Goal: Transaction & Acquisition: Purchase product/service

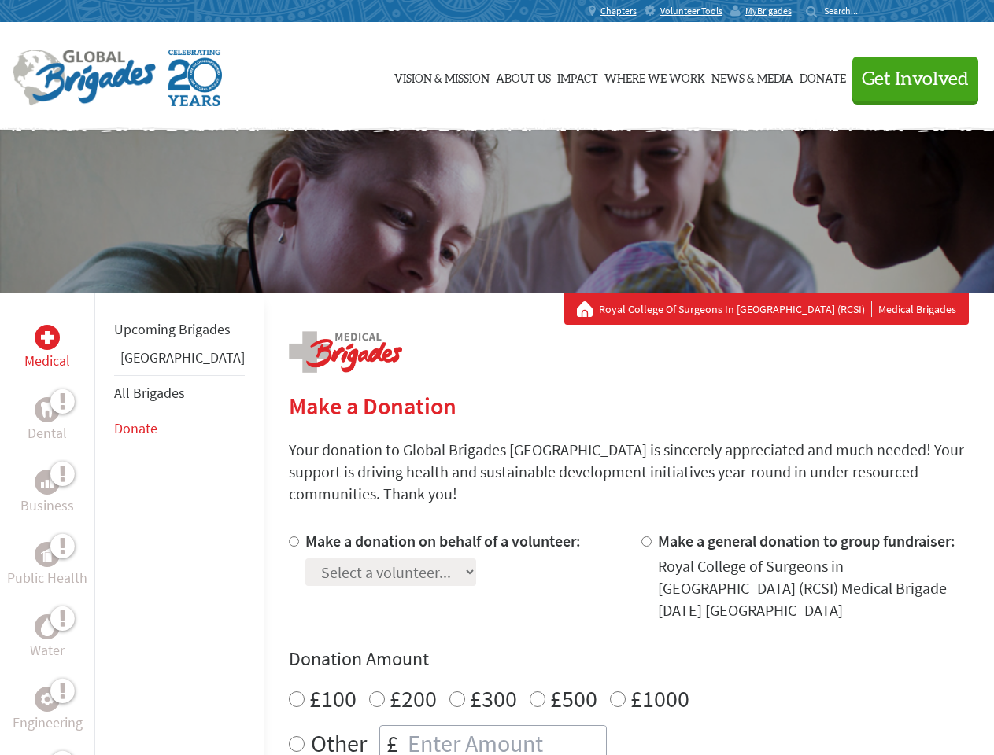
click at [868, 11] on div "Search for:" at bounding box center [837, 11] width 63 height 13
click at [908, 79] on span "Get Involved" at bounding box center [914, 79] width 107 height 19
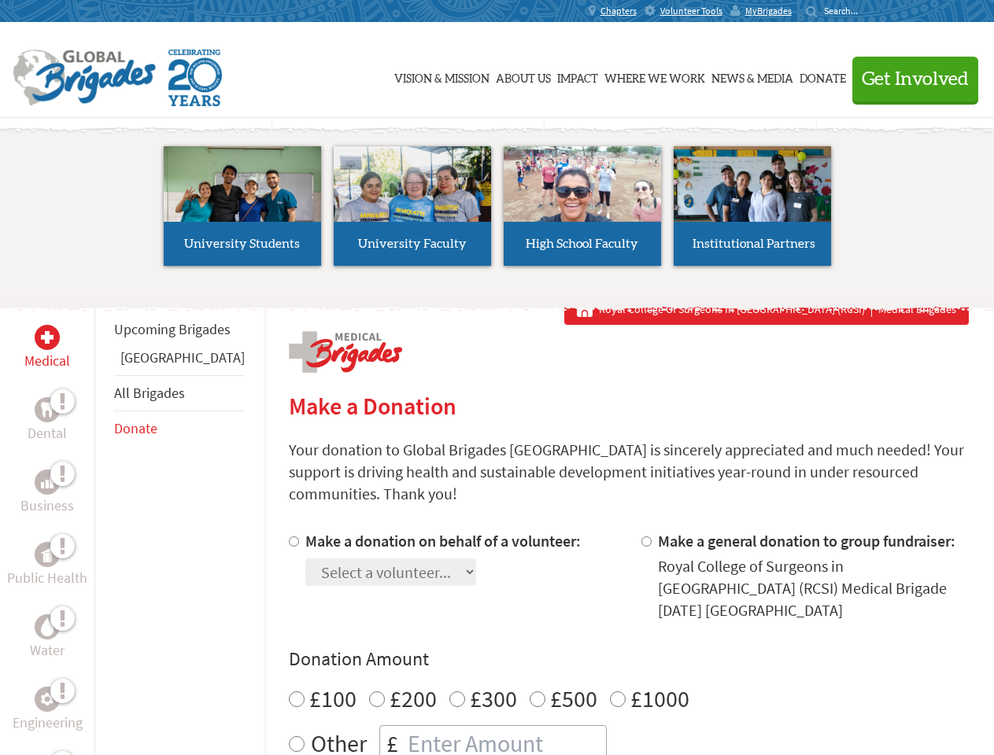
click at [497, 212] on li "High School Faculty" at bounding box center [582, 206] width 170 height 145
click at [104, 524] on div "Upcoming Brigades Greece All Brigades Donate" at bounding box center [178, 670] width 169 height 755
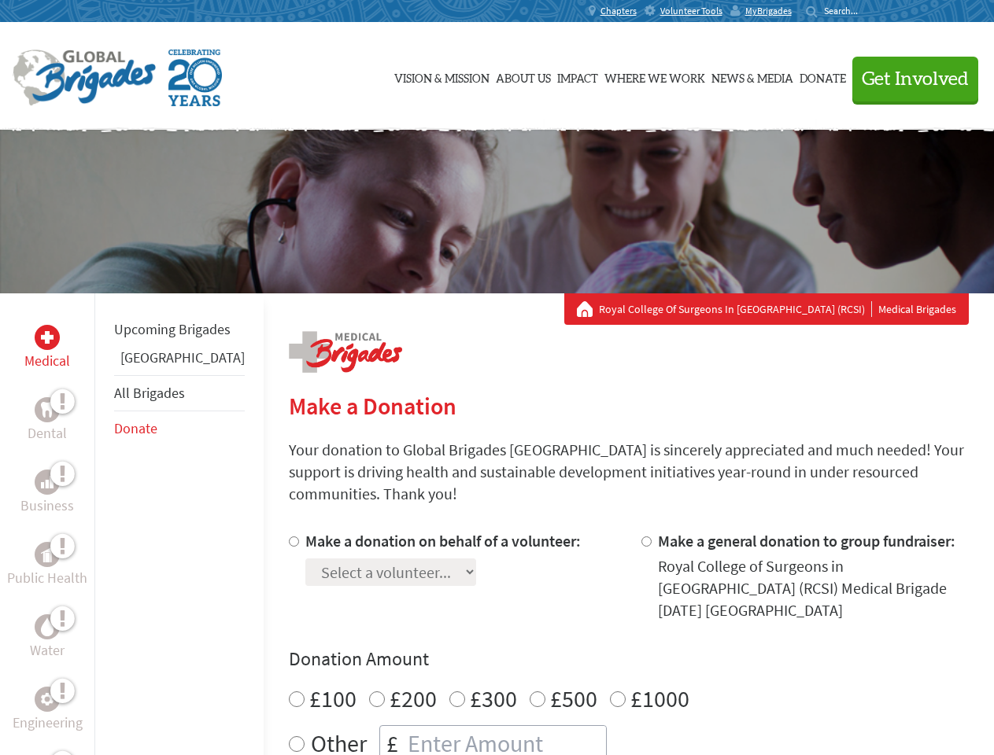
click at [601, 647] on div "Donation Amount £100 £200 £300 £500 £1000 Other £" at bounding box center [629, 704] width 680 height 115
click at [289, 537] on input "Make a donation on behalf of a volunteer:" at bounding box center [294, 542] width 10 height 10
radio input "true"
click at [641, 537] on input "Make a general donation to group fundraiser:" at bounding box center [646, 542] width 10 height 10
radio input "true"
